Goal: Information Seeking & Learning: Learn about a topic

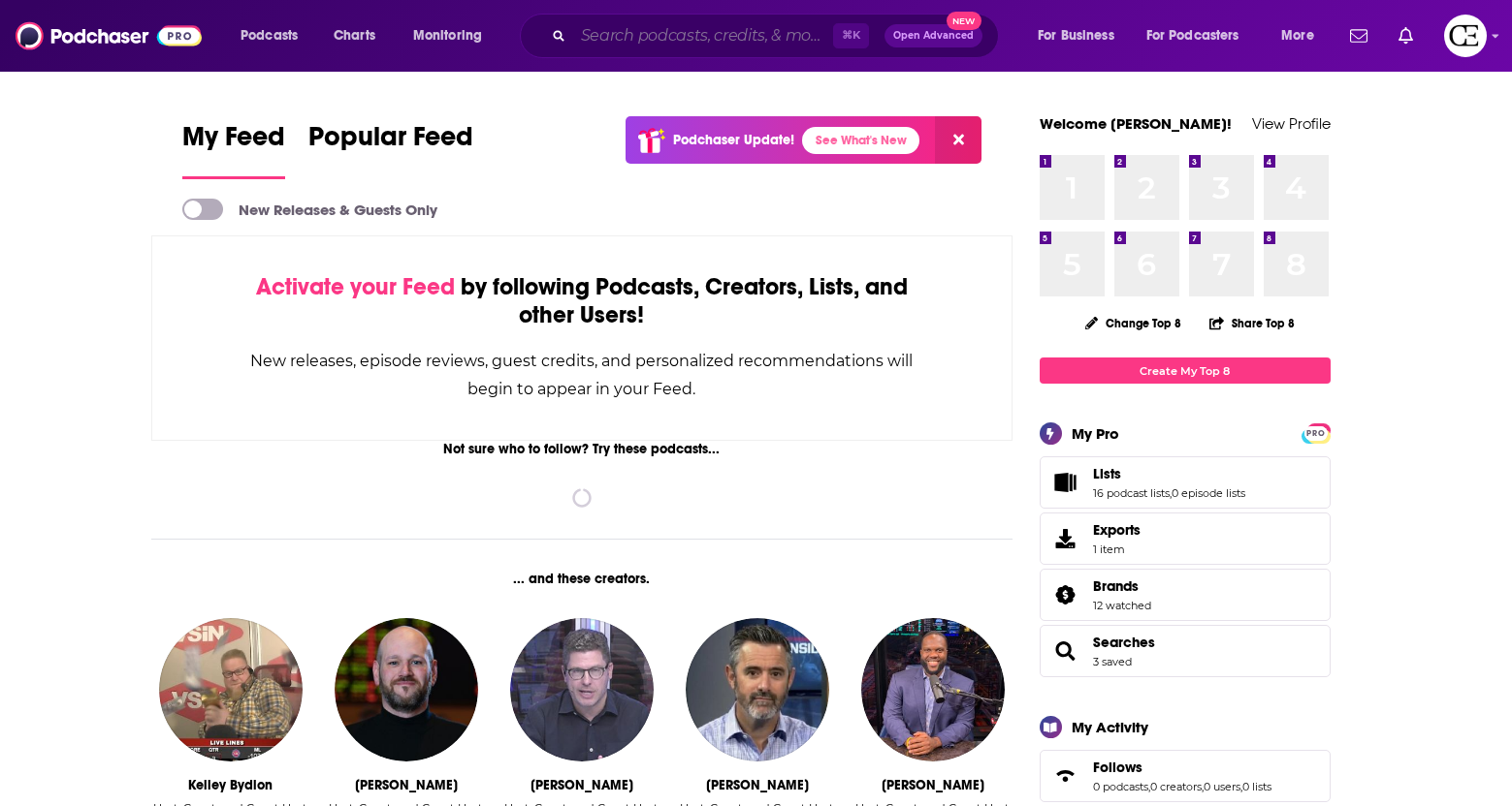
click at [675, 30] on input "Search podcasts, credits, & more..." at bounding box center [704, 35] width 260 height 31
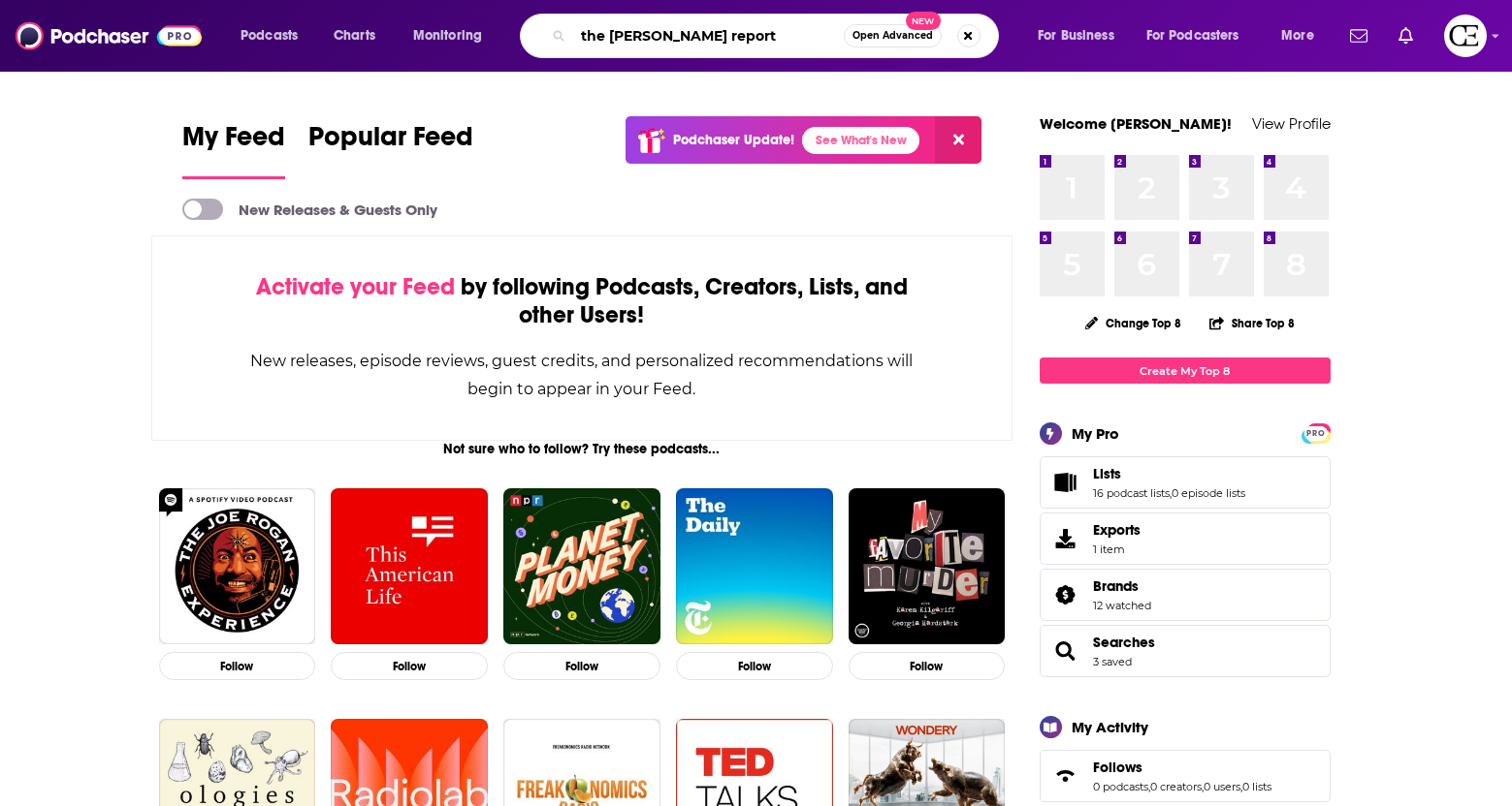
type input "the [PERSON_NAME] report"
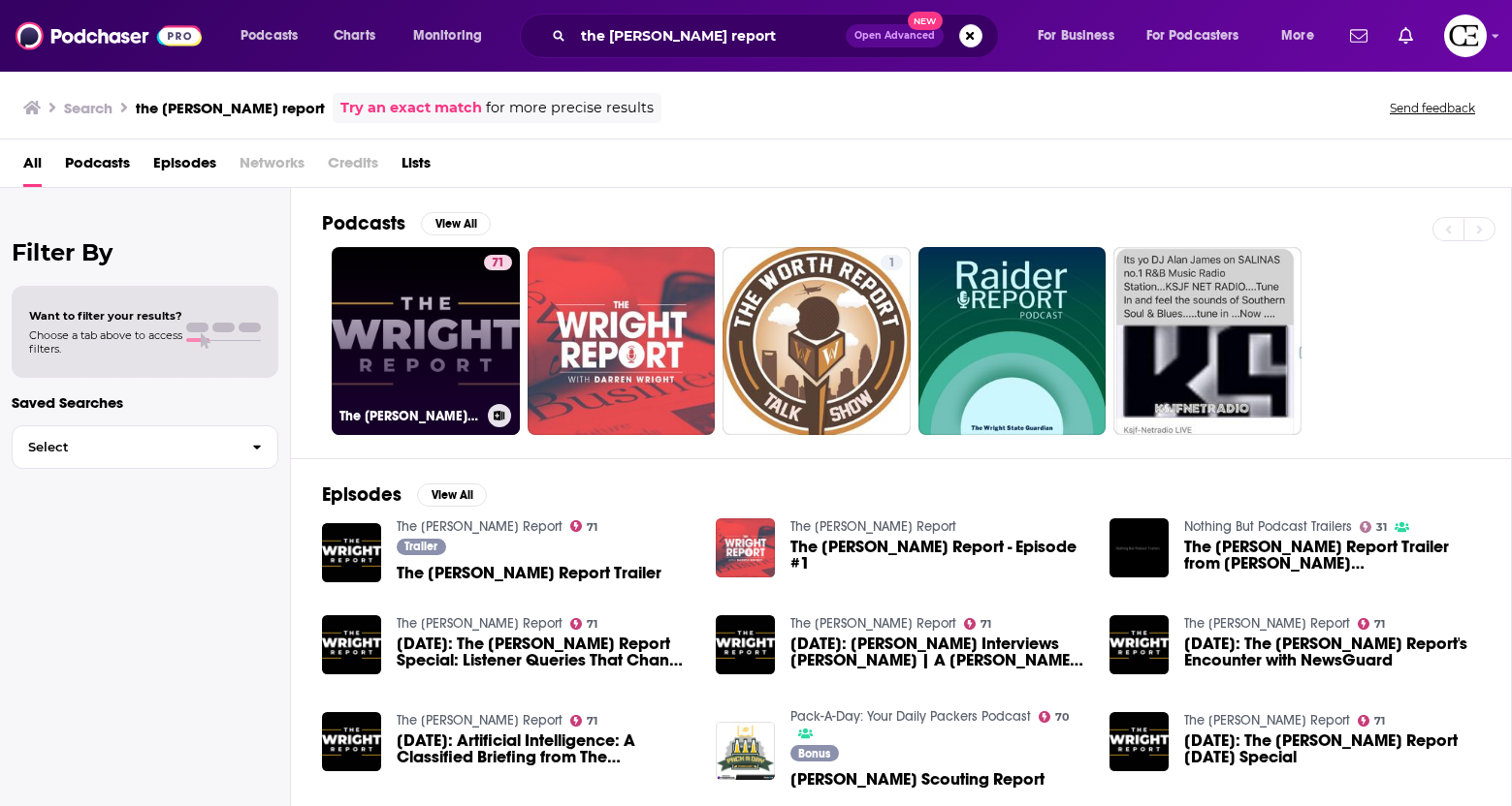
click at [427, 317] on link "71 The [PERSON_NAME] Report" at bounding box center [426, 341] width 188 height 188
